Goal: Task Accomplishment & Management: Manage account settings

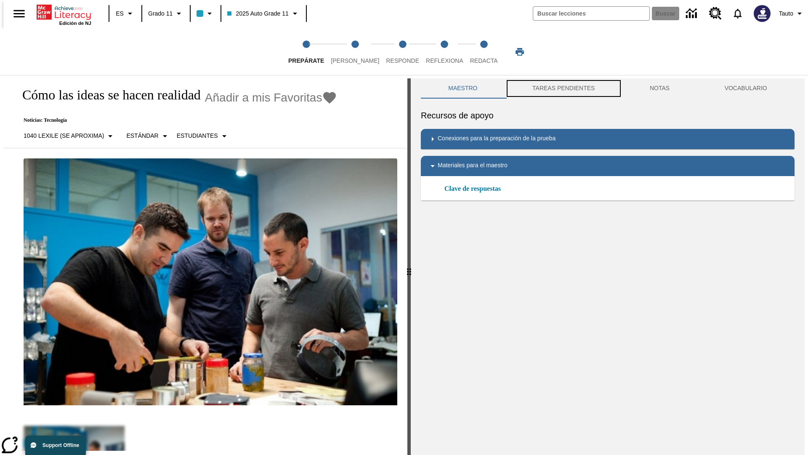
click at [563, 88] on button "TAREAS PENDIENTES" at bounding box center [563, 88] width 117 height 20
